Goal: Task Accomplishment & Management: Manage account settings

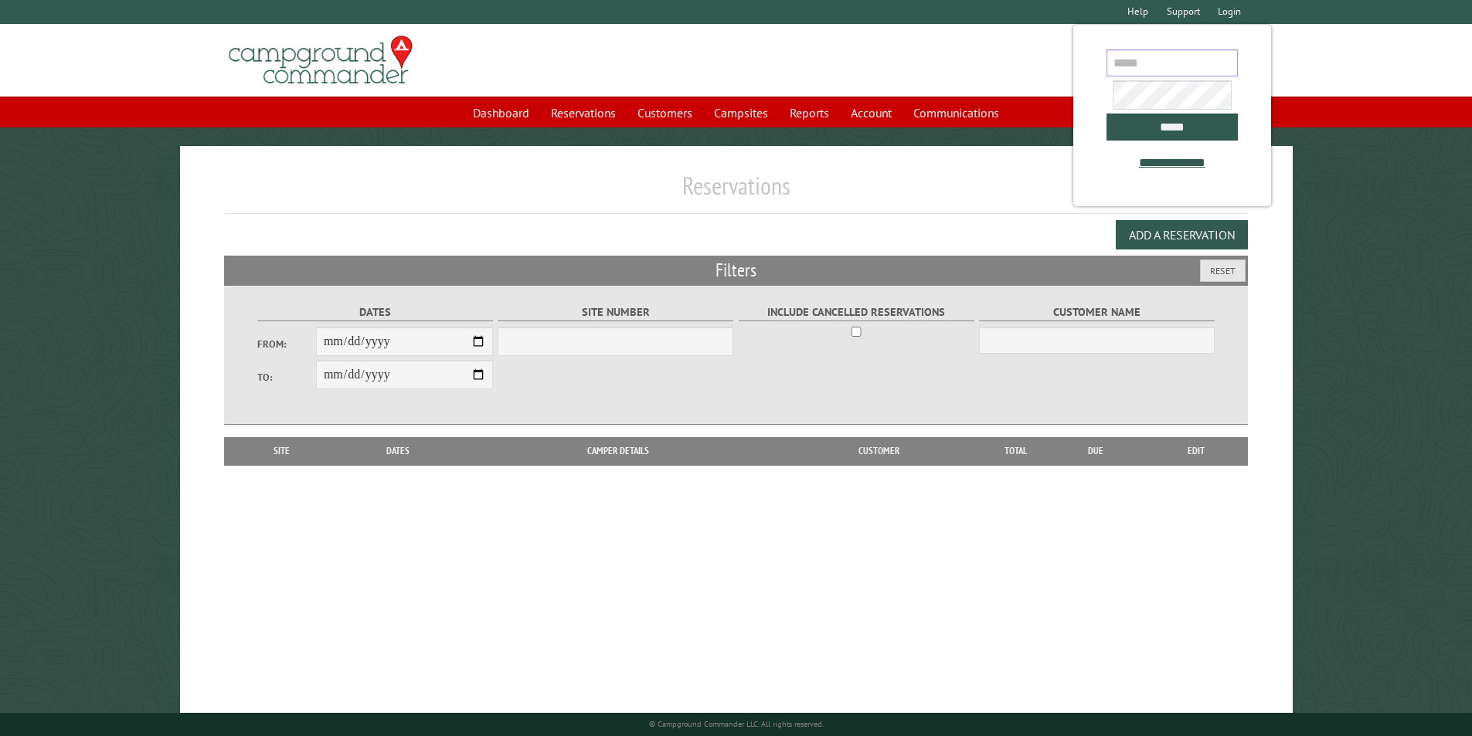
click at [1152, 68] on input "email" at bounding box center [1172, 62] width 131 height 27
type input "**********"
click at [1182, 131] on input "*****" at bounding box center [1172, 129] width 131 height 27
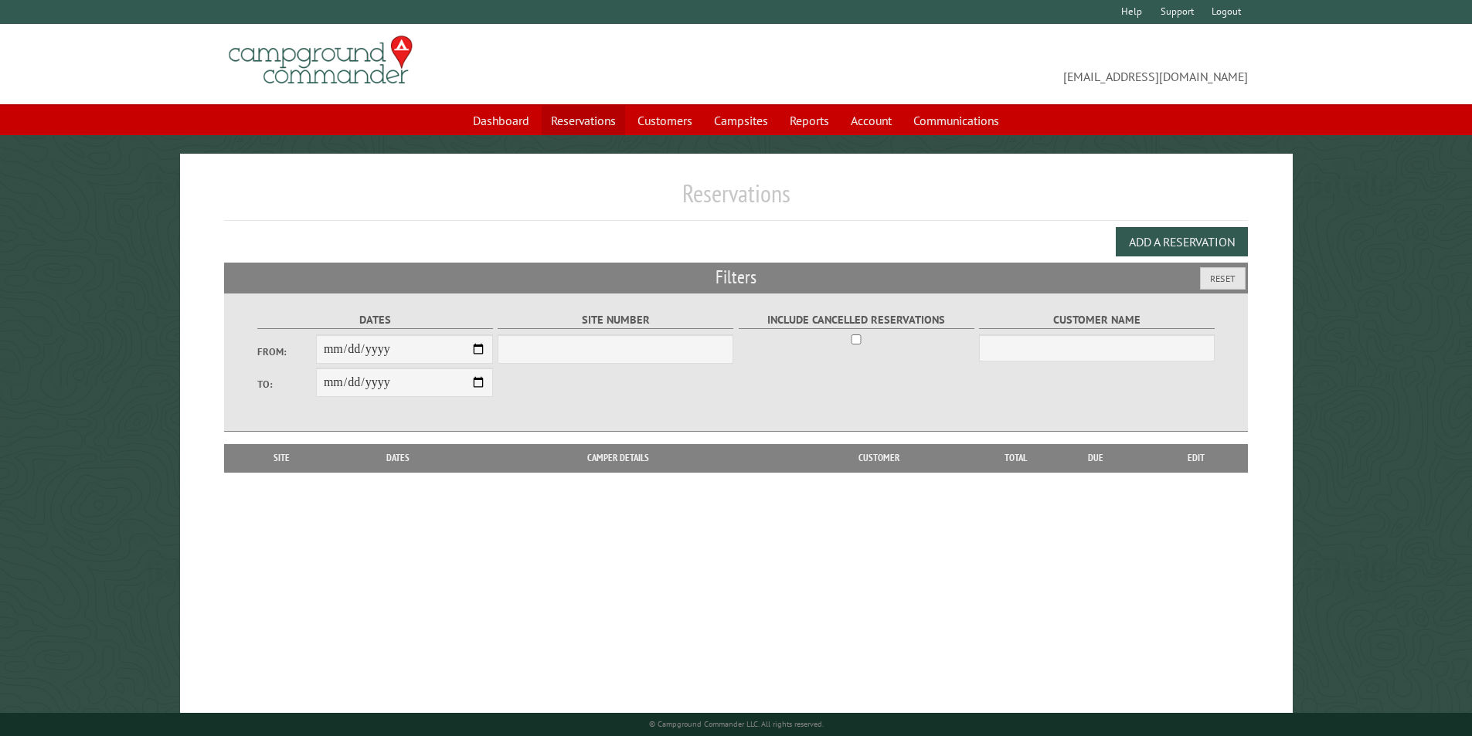
click at [568, 119] on link "Reservations" at bounding box center [583, 120] width 83 height 29
click at [481, 352] on input "From:" at bounding box center [404, 349] width 177 height 29
click at [542, 234] on div "Edit Add-on Items Add a Reservation" at bounding box center [736, 242] width 1025 height 42
click at [577, 117] on link "Reservations" at bounding box center [583, 120] width 83 height 29
click at [811, 124] on link "Reports" at bounding box center [810, 120] width 58 height 29
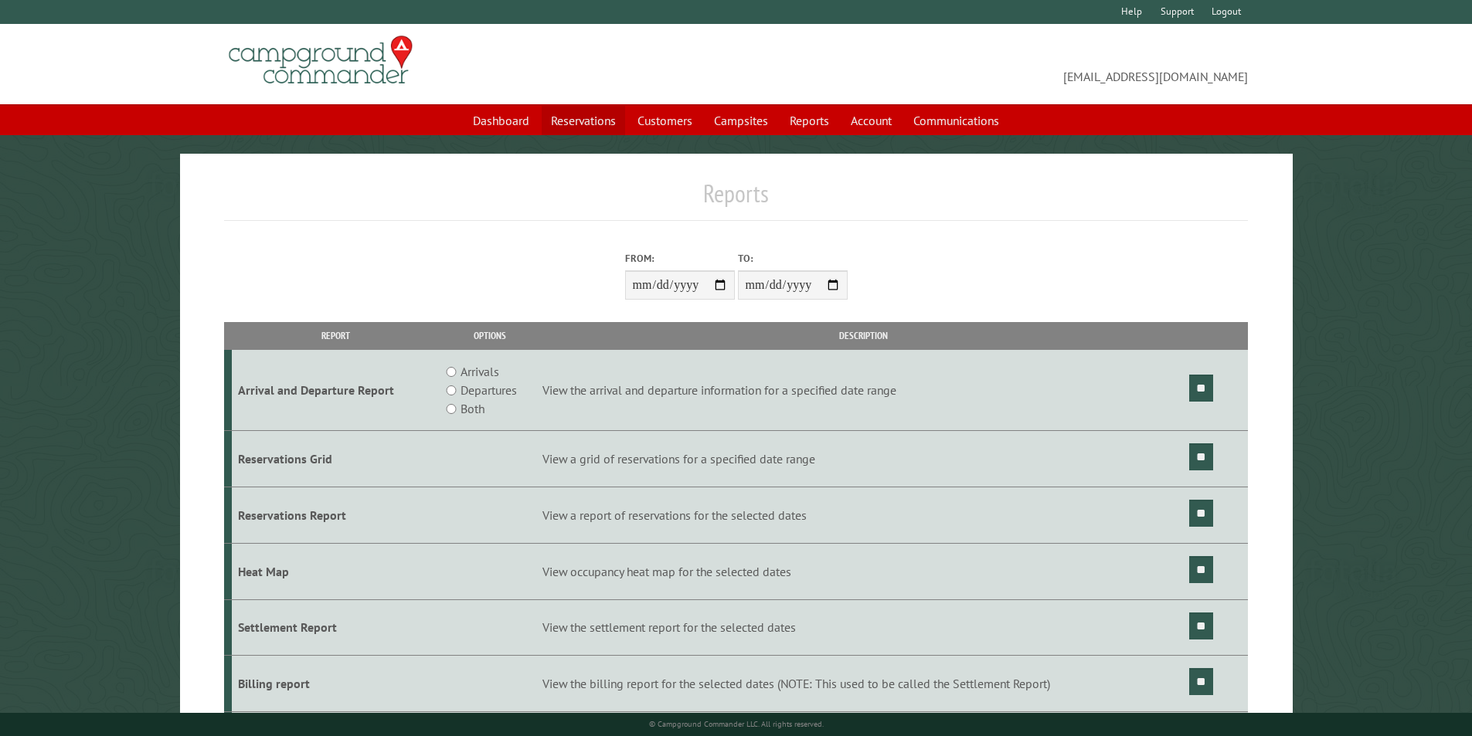
click at [566, 116] on link "Reservations" at bounding box center [583, 120] width 83 height 29
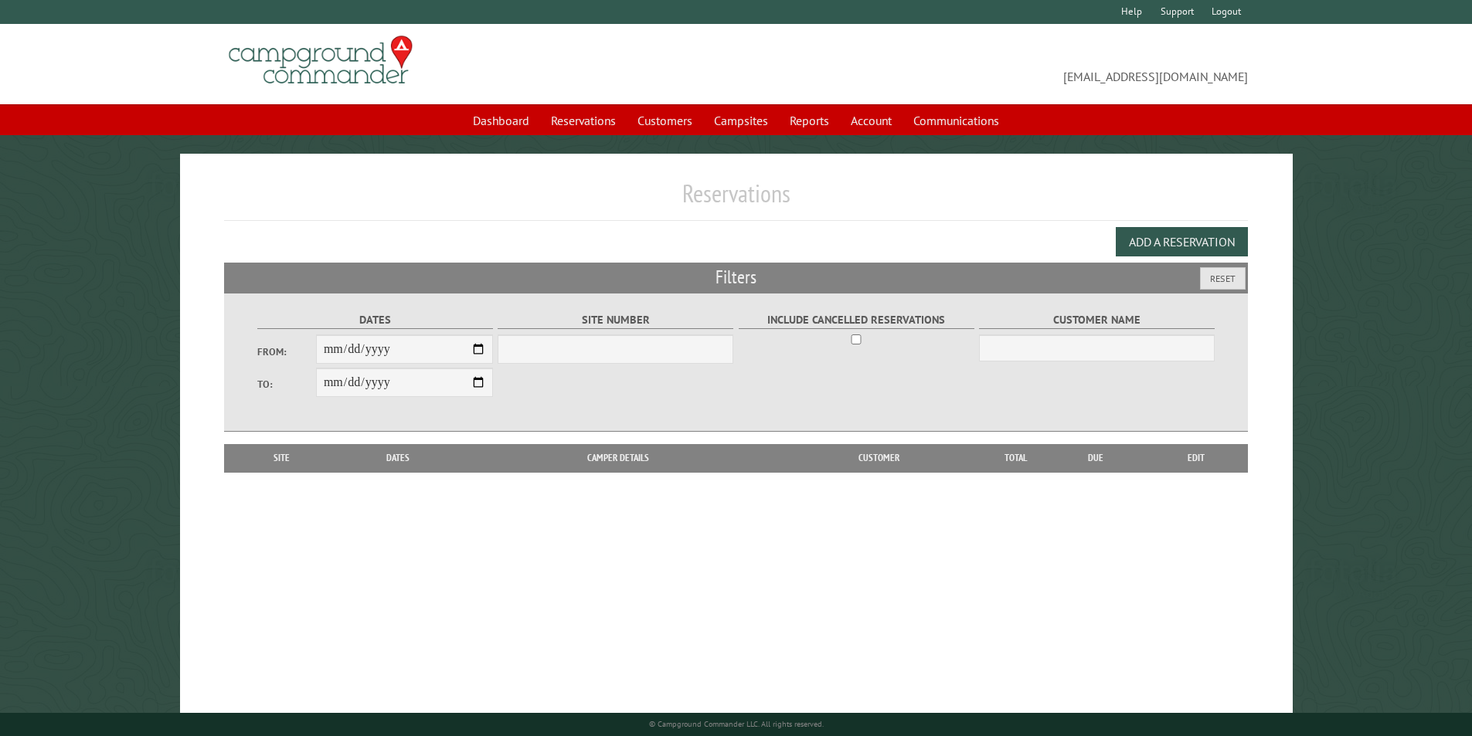
drag, startPoint x: 185, startPoint y: 125, endPoint x: 210, endPoint y: 72, distance: 59.1
drag, startPoint x: 210, startPoint y: 72, endPoint x: 1310, endPoint y: 224, distance: 1110.2
click at [1310, 224] on main "Reservations Edit Add-on Items Add a Reservation Filters Reset Dates From: To: …" at bounding box center [736, 448] width 1472 height 589
drag, startPoint x: 4, startPoint y: 63, endPoint x: 119, endPoint y: 161, distance: 150.8
click at [42, 94] on header "info@ironsrvparkandcampground.com Dashboard Reservations Customers Campsites Re…" at bounding box center [736, 79] width 1472 height 111
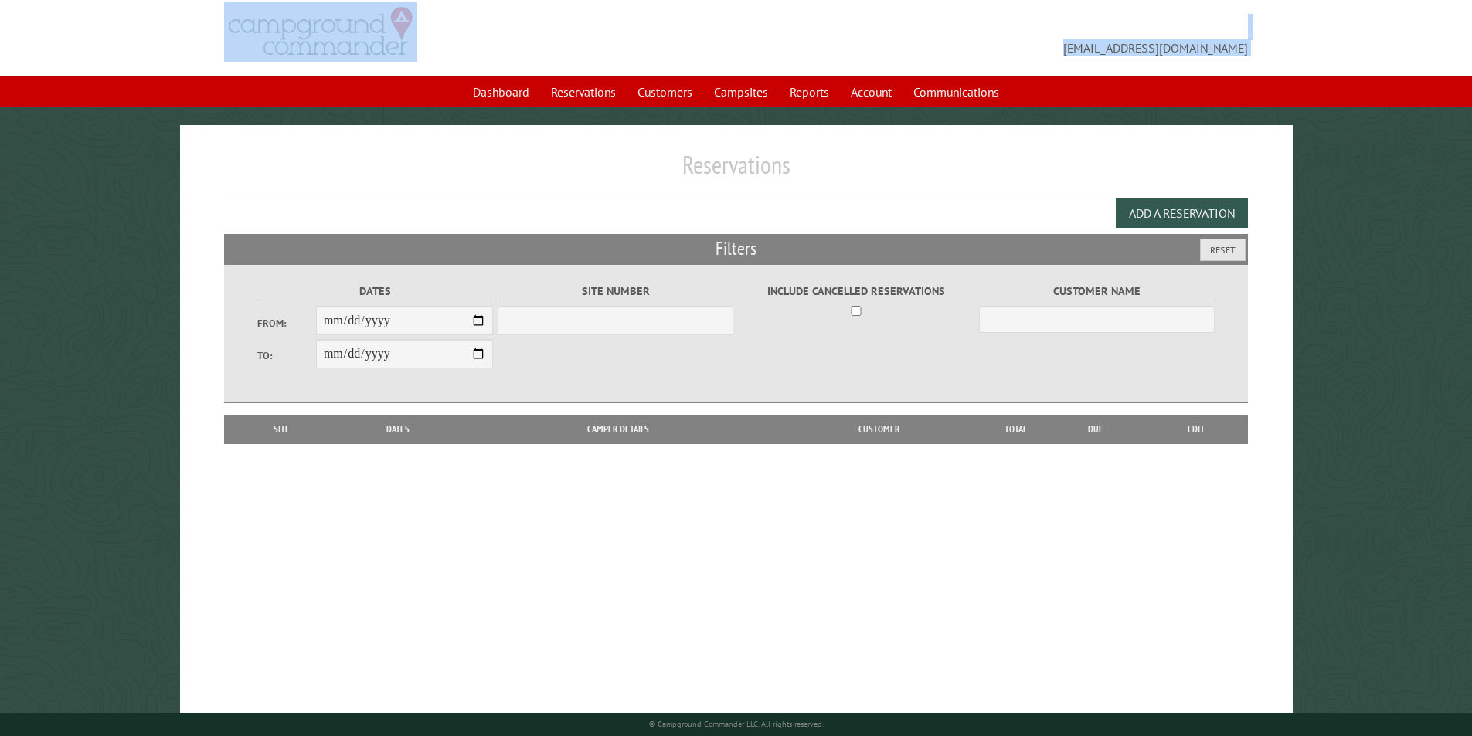
scroll to position [43, 0]
